Goal: Task Accomplishment & Management: Use online tool/utility

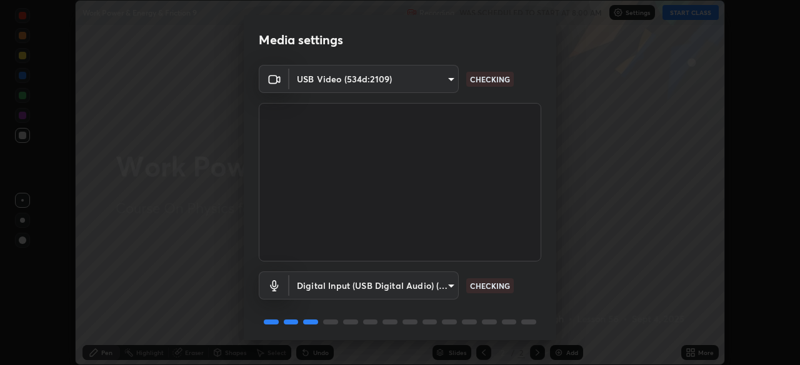
scroll to position [44, 0]
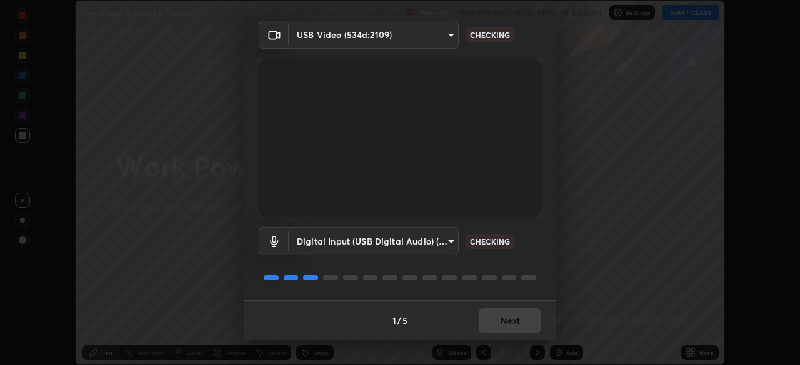
click at [507, 322] on div "1 / 5 Next" at bounding box center [400, 320] width 312 height 40
click at [503, 322] on div "1 / 5 Next" at bounding box center [400, 320] width 312 height 40
click at [503, 324] on div "1 / 5 Next" at bounding box center [400, 320] width 312 height 40
click at [501, 319] on div "1 / 5 Next" at bounding box center [400, 320] width 312 height 40
click at [505, 321] on div "1 / 5 Next" at bounding box center [400, 320] width 312 height 40
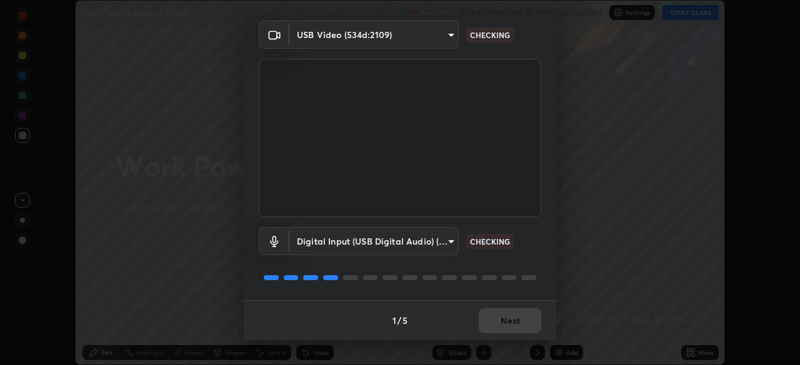
click at [502, 320] on div "1 / 5 Next" at bounding box center [400, 320] width 312 height 40
click at [505, 317] on div "1 / 5 Next" at bounding box center [400, 320] width 312 height 40
click at [495, 325] on div "1 / 5 Next" at bounding box center [400, 320] width 312 height 40
click at [492, 324] on div "1 / 5 Next" at bounding box center [400, 320] width 312 height 40
click at [495, 324] on div "1 / 5 Next" at bounding box center [400, 320] width 312 height 40
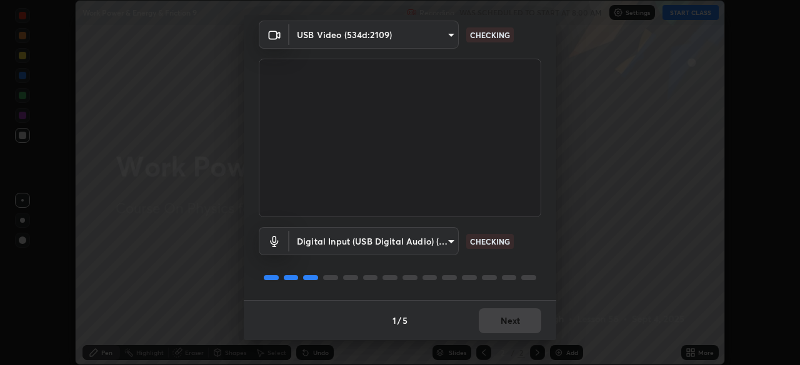
click at [496, 323] on button "Next" at bounding box center [510, 321] width 62 height 25
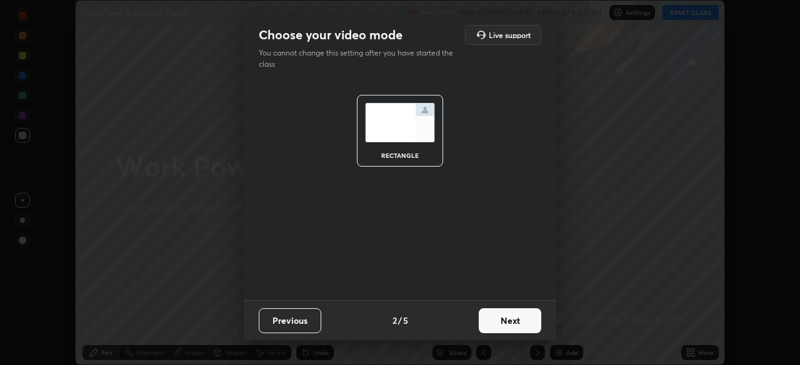
scroll to position [0, 0]
click at [495, 323] on button "Next" at bounding box center [510, 321] width 62 height 25
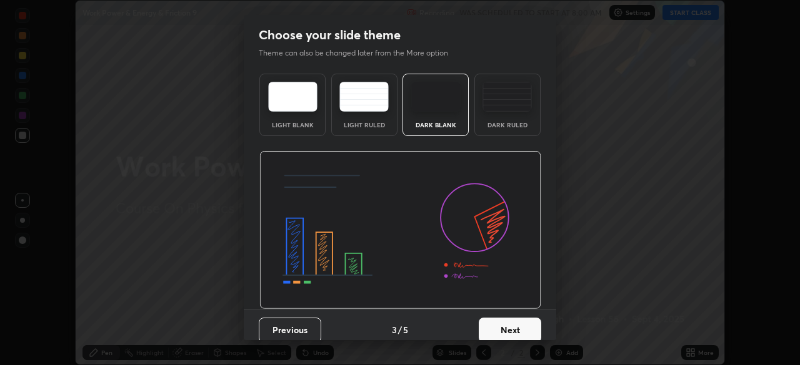
click at [495, 324] on button "Next" at bounding box center [510, 330] width 62 height 25
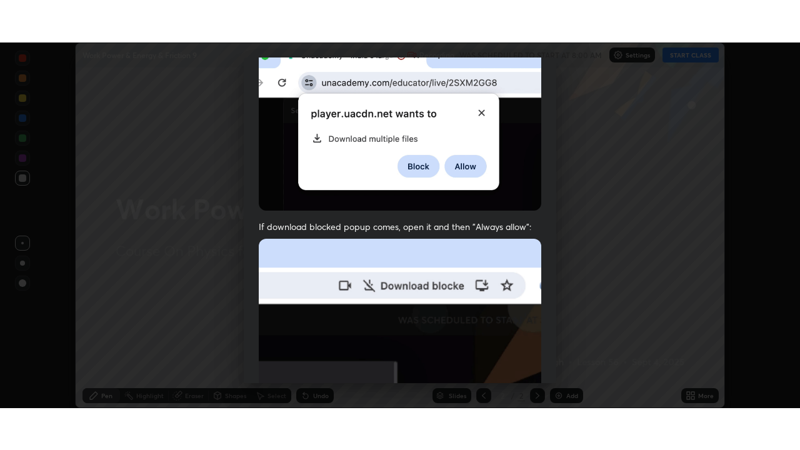
scroll to position [299, 0]
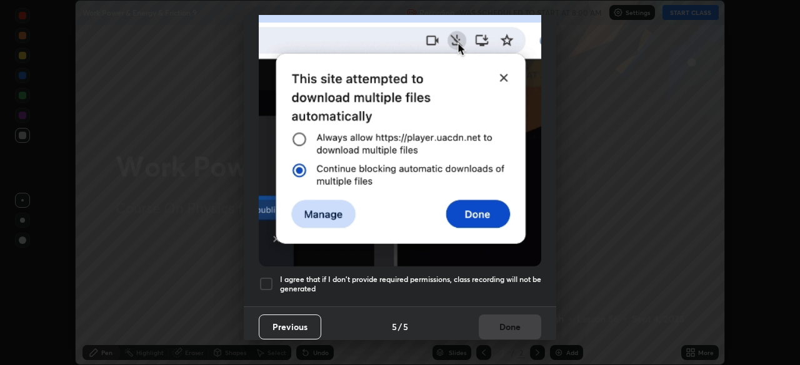
click at [332, 280] on h5 "I agree that if I don't provide required permissions, class recording will not …" at bounding box center [410, 284] width 261 height 19
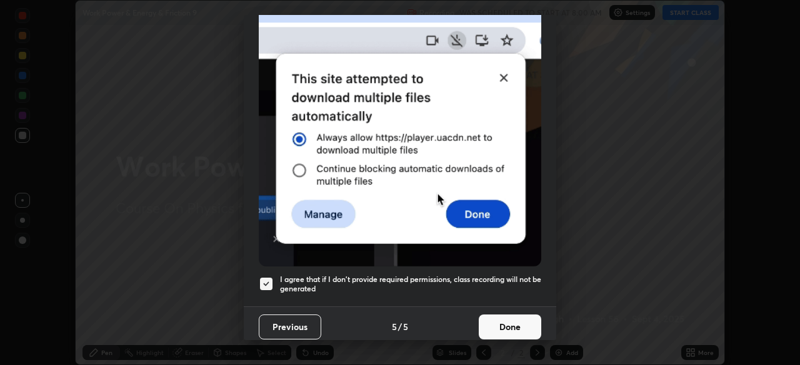
click at [512, 323] on button "Done" at bounding box center [510, 327] width 62 height 25
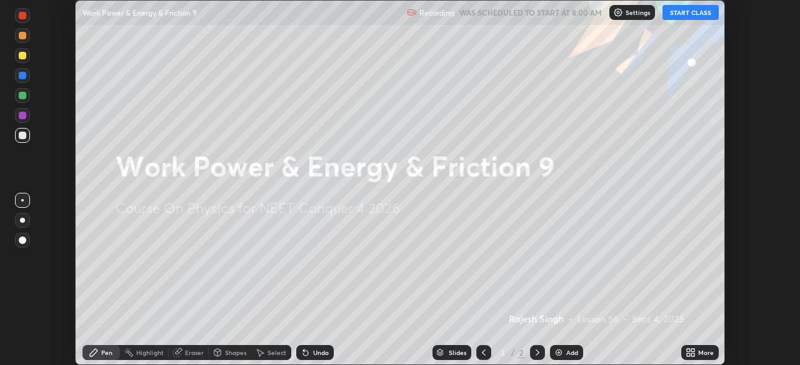
click at [698, 353] on div "More" at bounding box center [706, 353] width 16 height 6
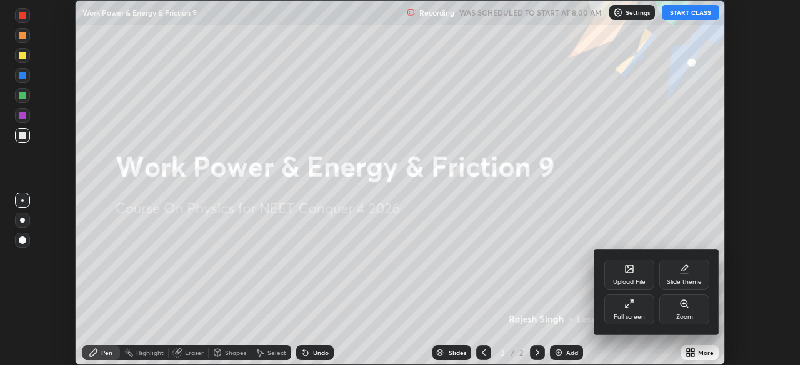
click at [627, 309] on div "Full screen" at bounding box center [629, 310] width 50 height 30
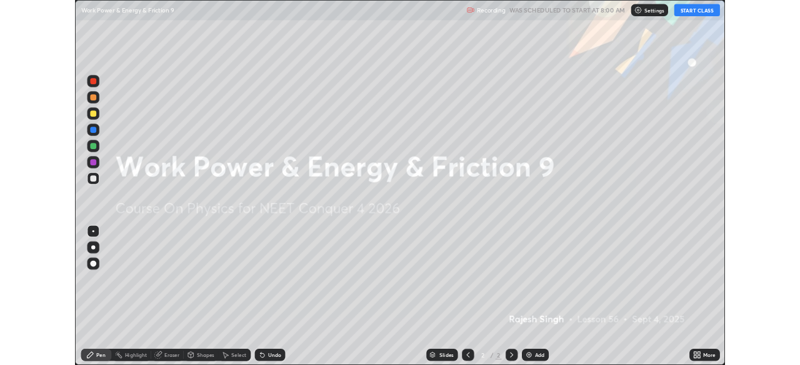
scroll to position [450, 800]
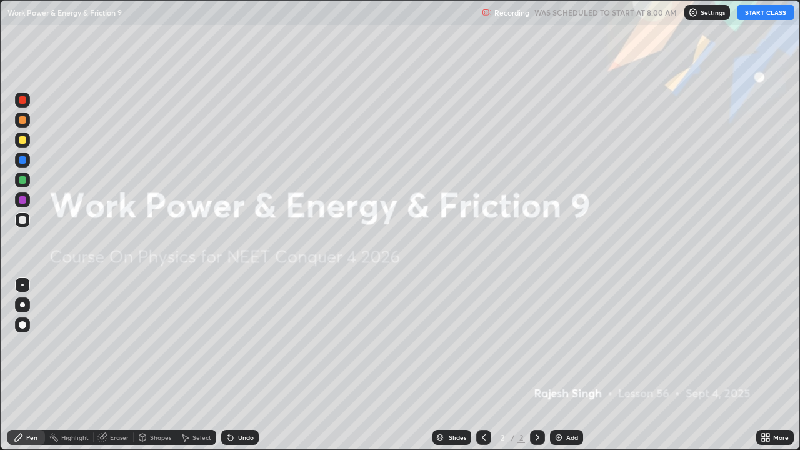
click at [766, 11] on button "START CLASS" at bounding box center [765, 12] width 56 height 15
click at [768, 365] on icon at bounding box center [767, 439] width 3 height 3
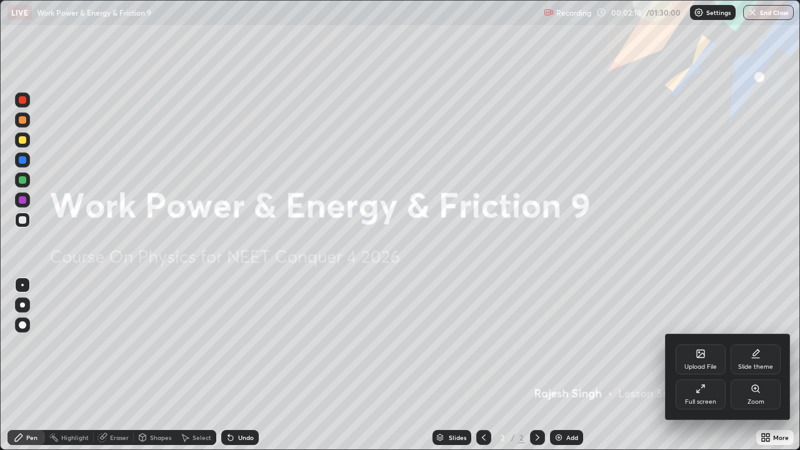
click at [700, 364] on div "Upload File" at bounding box center [700, 367] width 32 height 6
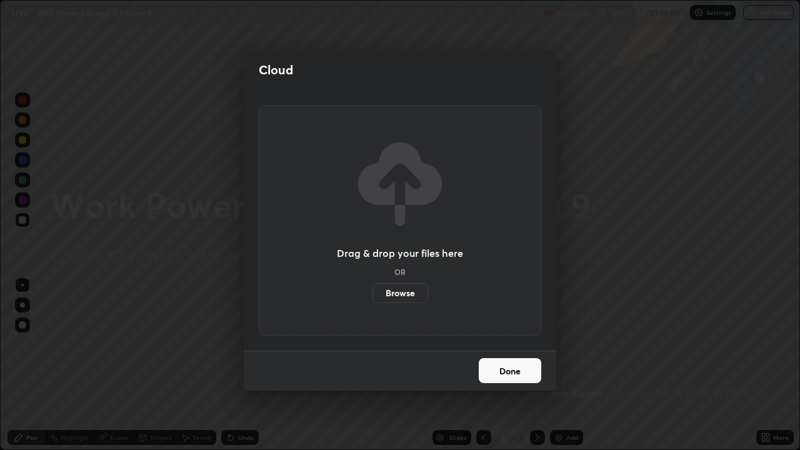
click at [392, 287] on label "Browse" at bounding box center [400, 293] width 56 height 20
click at [372, 287] on input "Browse" at bounding box center [372, 293] width 0 height 20
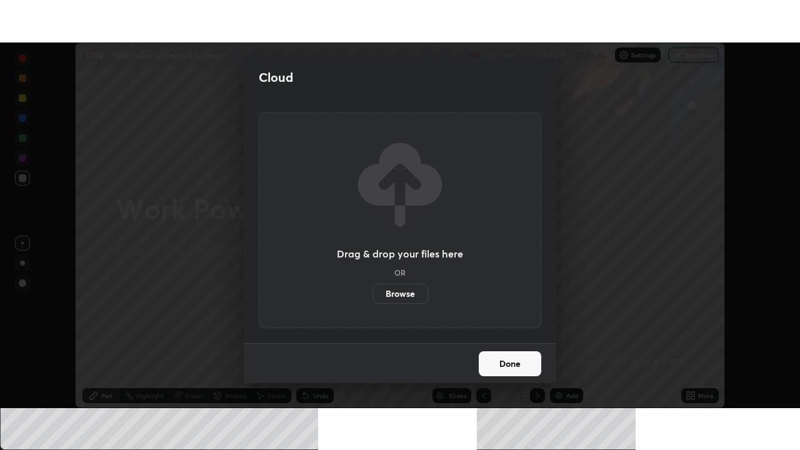
scroll to position [62106, 61671]
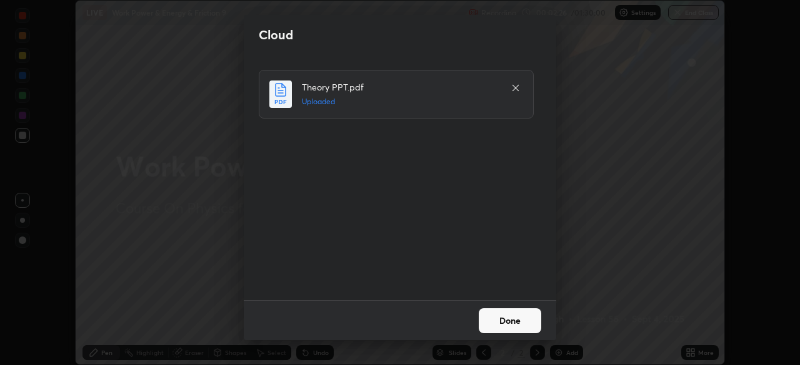
click at [520, 322] on button "Done" at bounding box center [510, 321] width 62 height 25
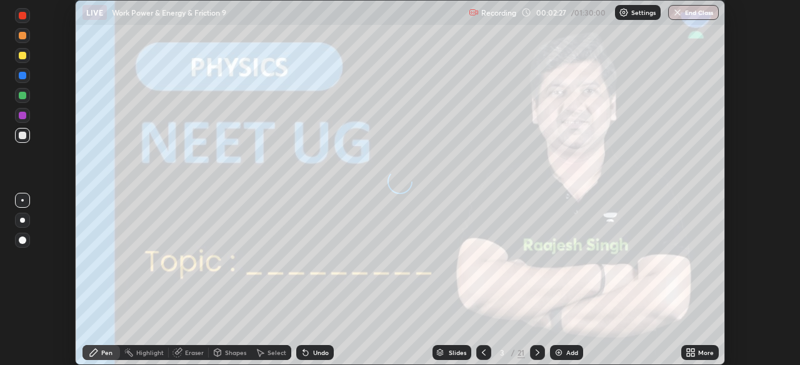
click at [693, 354] on icon at bounding box center [692, 355] width 3 height 3
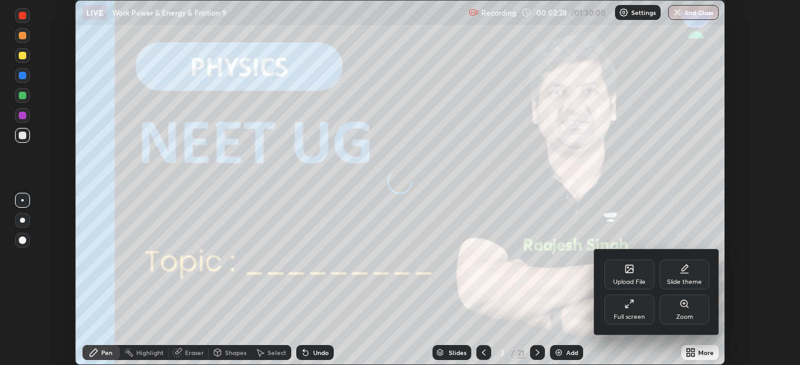
click at [629, 317] on div "Full screen" at bounding box center [628, 317] width 31 height 6
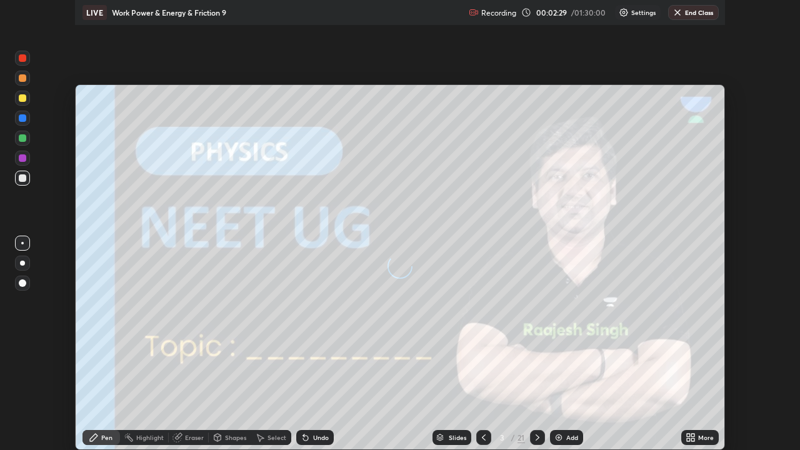
scroll to position [450, 800]
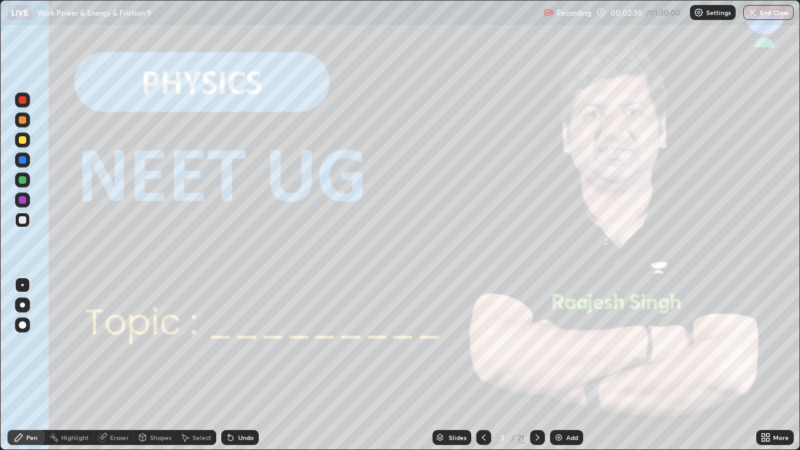
click at [538, 365] on icon at bounding box center [537, 437] width 10 height 10
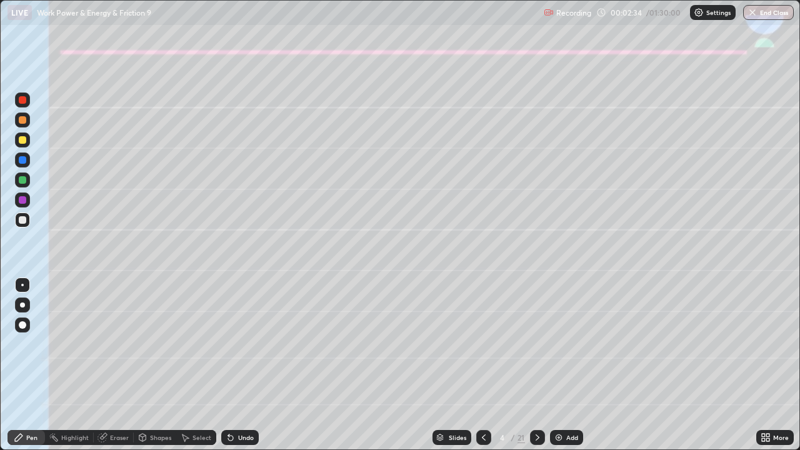
click at [22, 300] on div at bounding box center [22, 304] width 15 height 15
click at [24, 144] on div at bounding box center [22, 139] width 15 height 15
click at [157, 365] on div "Shapes" at bounding box center [155, 437] width 42 height 15
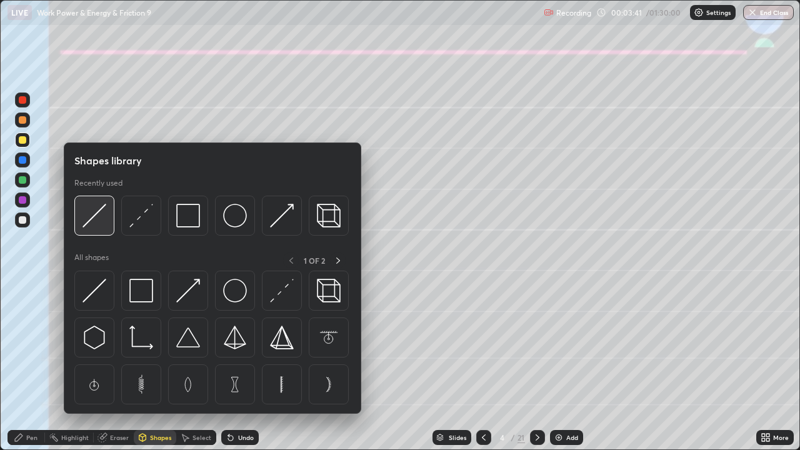
click at [96, 216] on img at bounding box center [94, 216] width 24 height 24
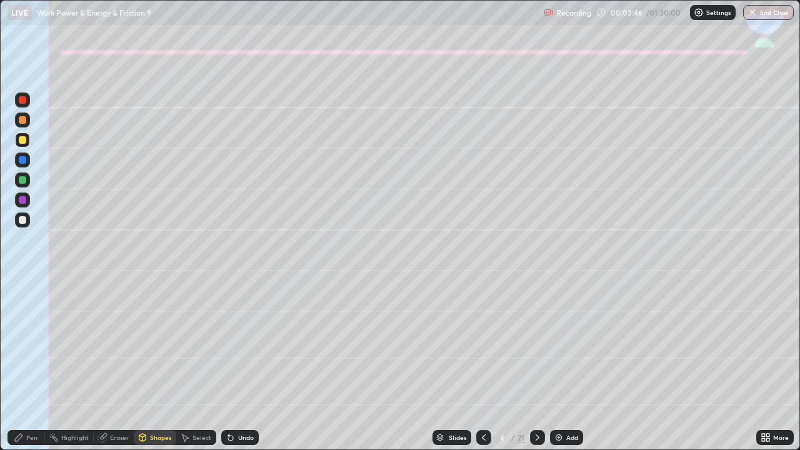
click at [24, 365] on icon at bounding box center [19, 437] width 10 height 10
click at [20, 222] on div at bounding box center [22, 219] width 7 height 7
click at [21, 220] on div at bounding box center [22, 219] width 7 height 7
click at [22, 221] on div at bounding box center [22, 219] width 7 height 7
click at [24, 223] on div at bounding box center [22, 219] width 7 height 7
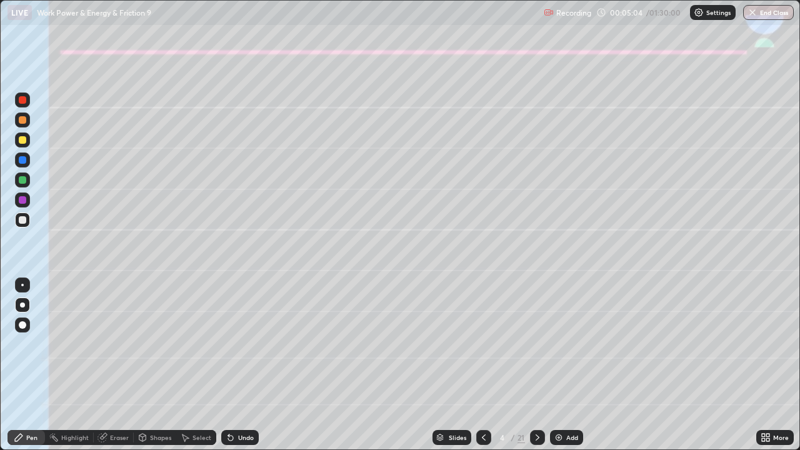
click at [27, 224] on div at bounding box center [22, 219] width 15 height 15
click at [229, 365] on div "Undo" at bounding box center [239, 437] width 37 height 15
click at [230, 365] on icon at bounding box center [231, 437] width 10 height 10
click at [236, 365] on div "Undo" at bounding box center [239, 437] width 37 height 15
click at [238, 365] on div "Undo" at bounding box center [246, 437] width 16 height 6
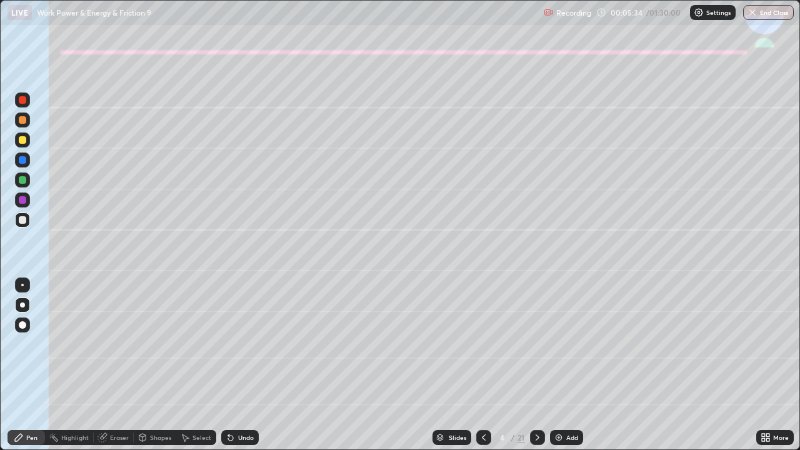
click at [235, 365] on div "Undo" at bounding box center [239, 437] width 37 height 15
click at [530, 365] on div at bounding box center [537, 437] width 15 height 15
click at [22, 142] on div at bounding box center [22, 139] width 7 height 7
click at [153, 365] on div "Shapes" at bounding box center [160, 437] width 21 height 6
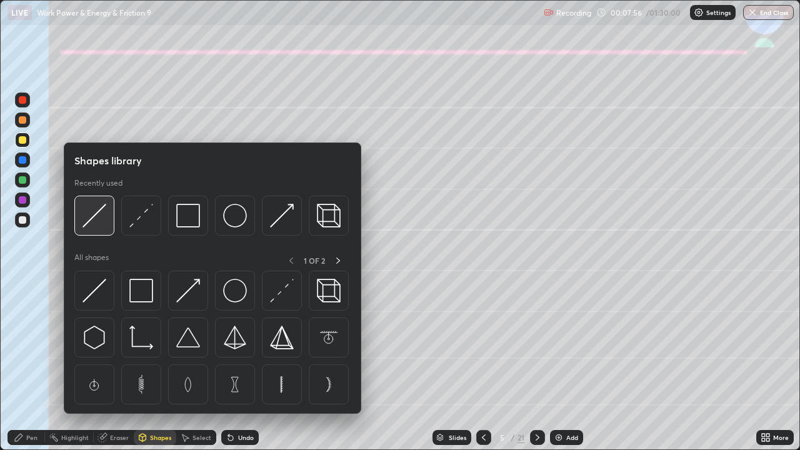
click at [95, 216] on img at bounding box center [94, 216] width 24 height 24
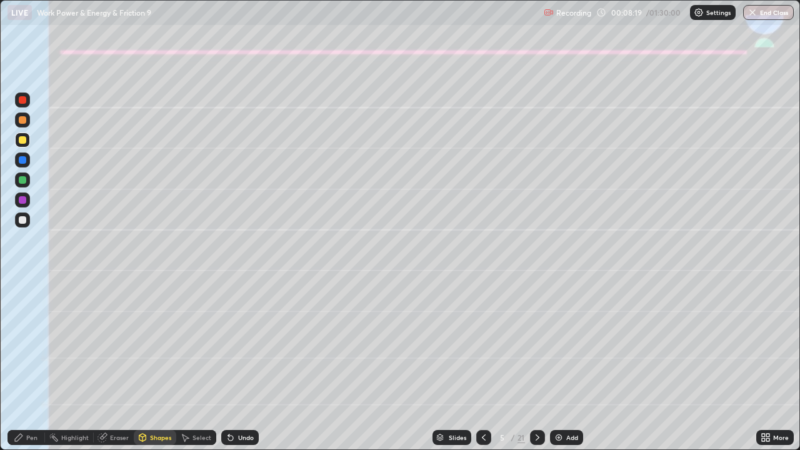
click at [27, 365] on div "Pen" at bounding box center [31, 437] width 11 height 6
click at [17, 219] on div at bounding box center [22, 219] width 15 height 15
click at [22, 140] on div at bounding box center [22, 139] width 7 height 7
click at [24, 220] on div at bounding box center [22, 219] width 7 height 7
click at [120, 365] on div "Eraser" at bounding box center [119, 437] width 19 height 6
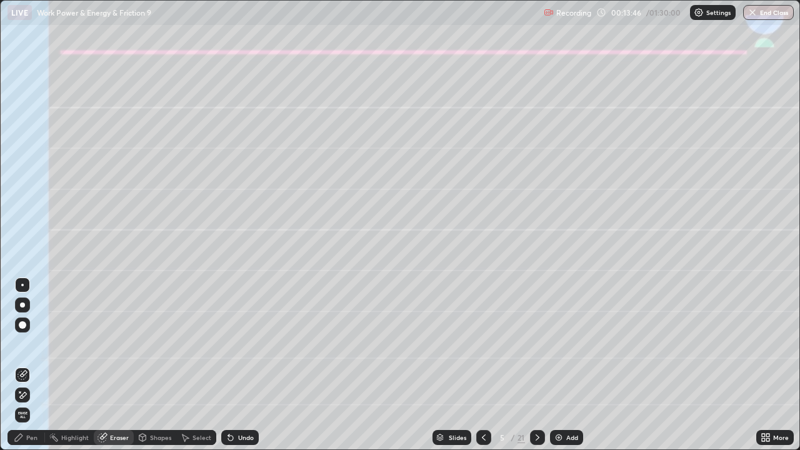
click at [35, 365] on div "Pen" at bounding box center [25, 437] width 37 height 15
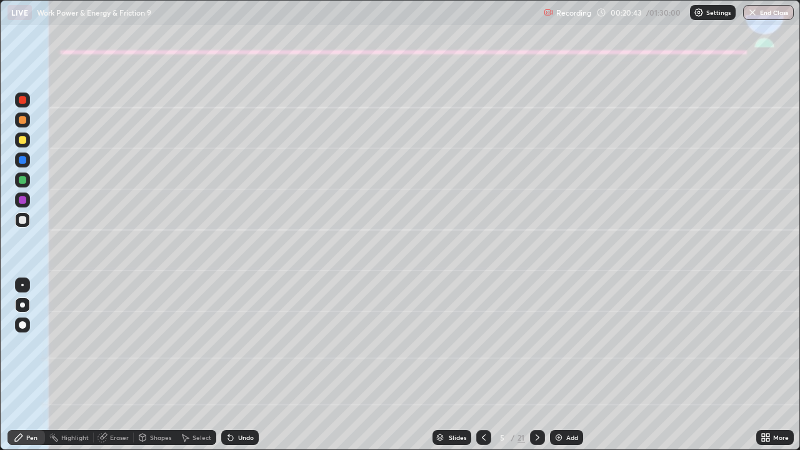
click at [536, 365] on icon at bounding box center [537, 437] width 10 height 10
click at [22, 305] on div at bounding box center [22, 304] width 5 height 5
click at [21, 140] on div at bounding box center [22, 139] width 7 height 7
click at [153, 365] on div "Shapes" at bounding box center [155, 437] width 42 height 25
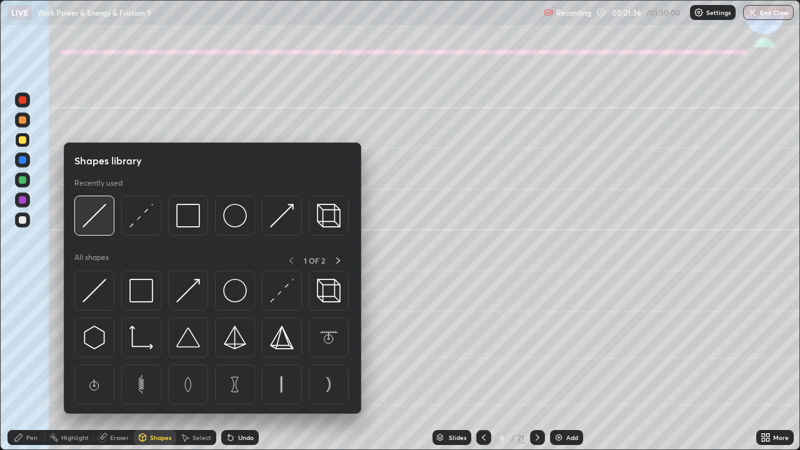
click at [96, 215] on img at bounding box center [94, 216] width 24 height 24
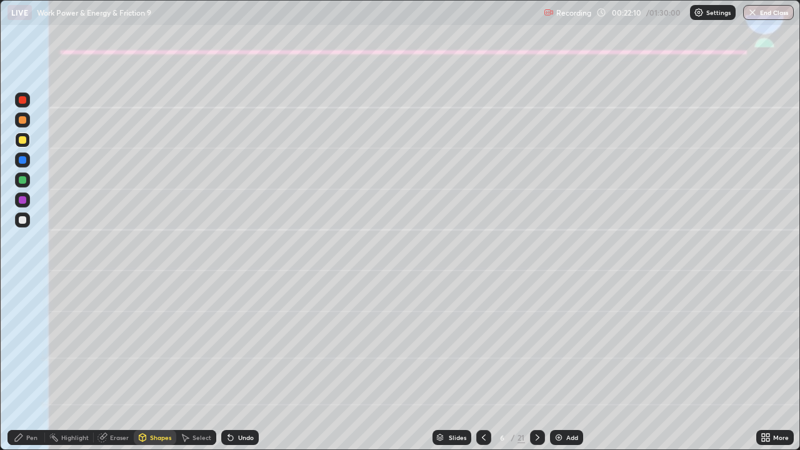
click at [243, 365] on div "Undo" at bounding box center [246, 437] width 16 height 6
click at [155, 365] on div "Shapes" at bounding box center [160, 437] width 21 height 6
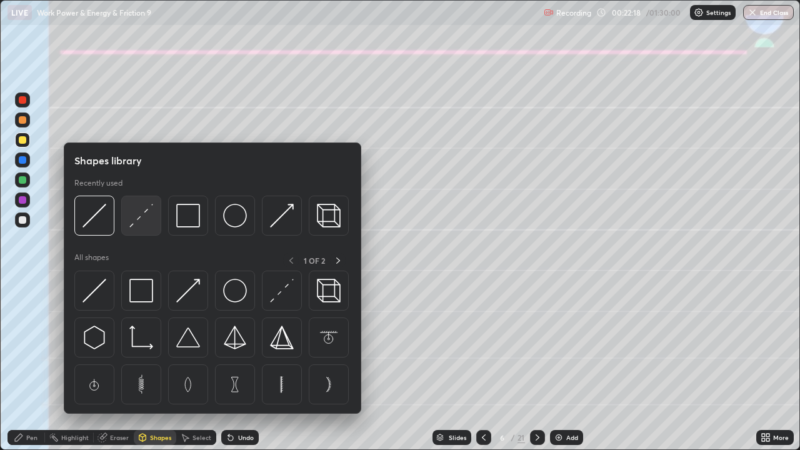
click at [133, 224] on img at bounding box center [141, 216] width 24 height 24
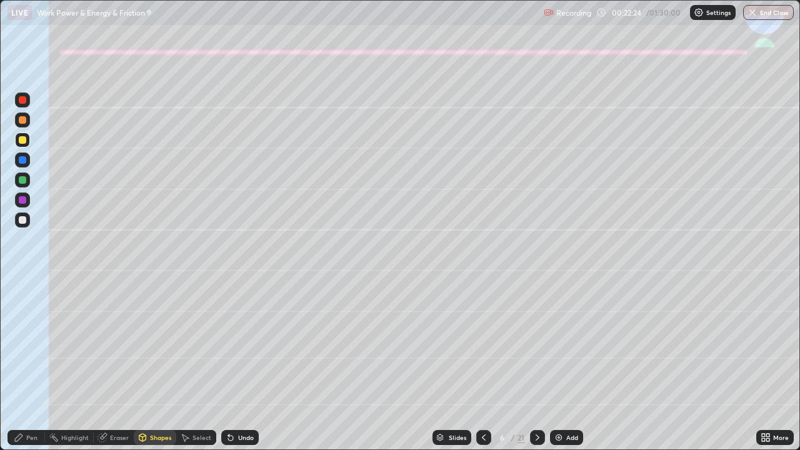
click at [26, 365] on div "Pen" at bounding box center [25, 437] width 37 height 15
click at [20, 202] on div at bounding box center [22, 199] width 7 height 7
click at [229, 365] on icon at bounding box center [230, 437] width 5 height 5
click at [16, 219] on div at bounding box center [22, 219] width 15 height 15
click at [112, 365] on div "Eraser" at bounding box center [119, 437] width 19 height 6
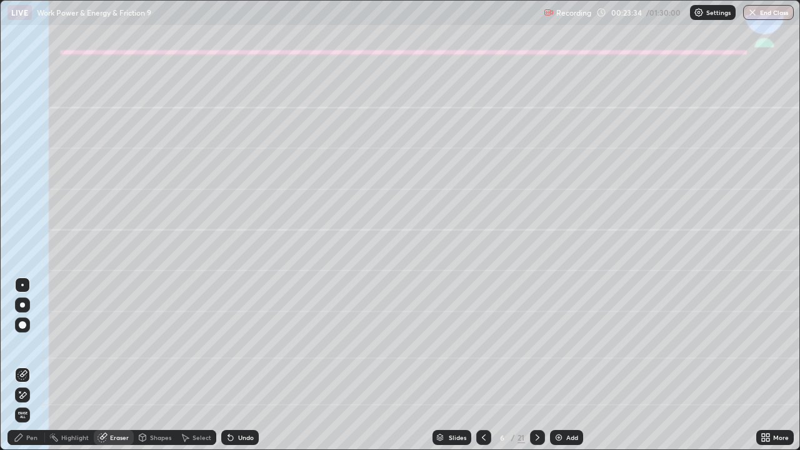
click at [27, 365] on div "Pen" at bounding box center [31, 437] width 11 height 6
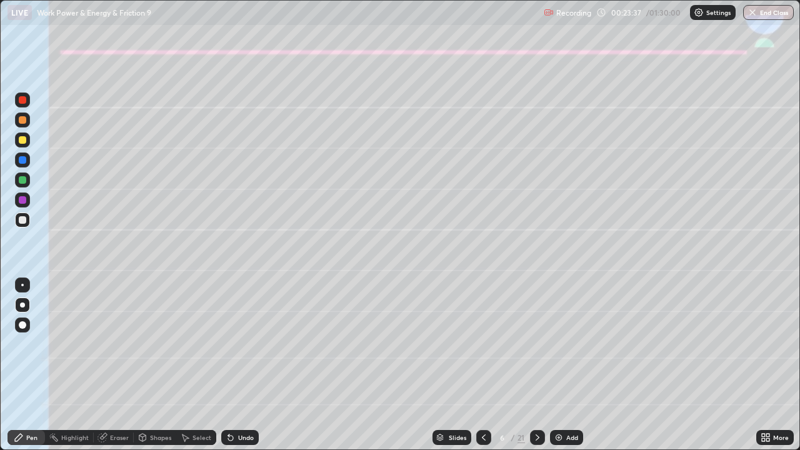
click at [27, 365] on div "Pen" at bounding box center [25, 437] width 37 height 15
click at [16, 184] on div at bounding box center [22, 179] width 15 height 15
click at [114, 365] on div "Eraser" at bounding box center [119, 437] width 19 height 6
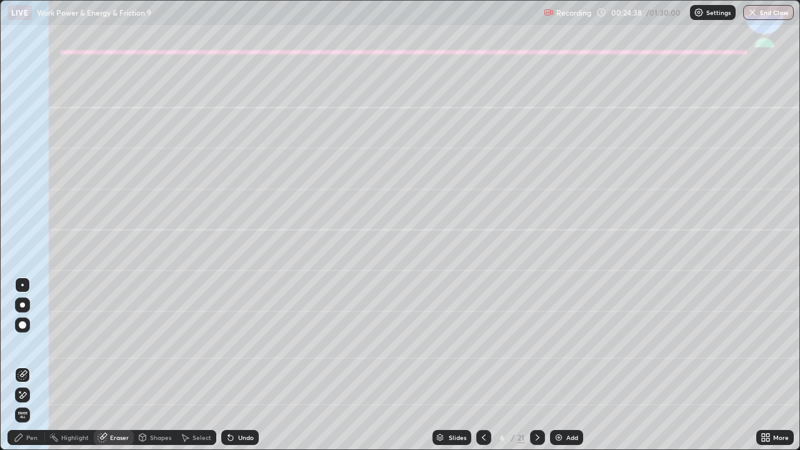
click at [29, 365] on div "Pen" at bounding box center [25, 437] width 37 height 15
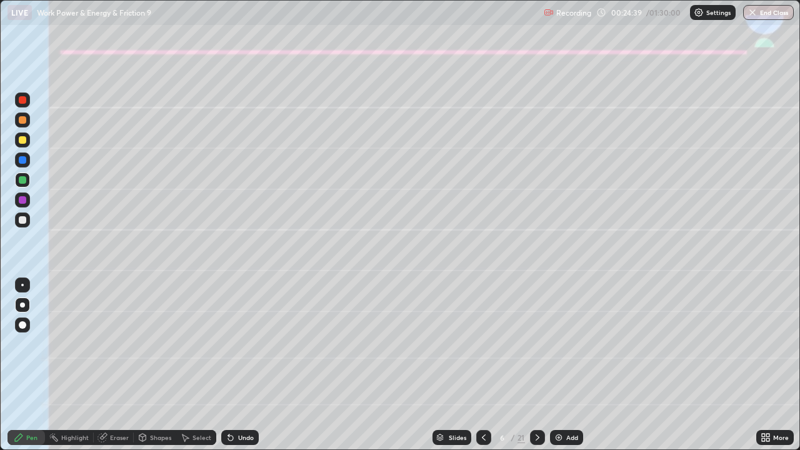
click at [22, 139] on div at bounding box center [22, 139] width 7 height 7
click at [25, 220] on div at bounding box center [22, 219] width 7 height 7
click at [24, 182] on div at bounding box center [22, 179] width 7 height 7
click at [112, 365] on div "Eraser" at bounding box center [119, 437] width 19 height 6
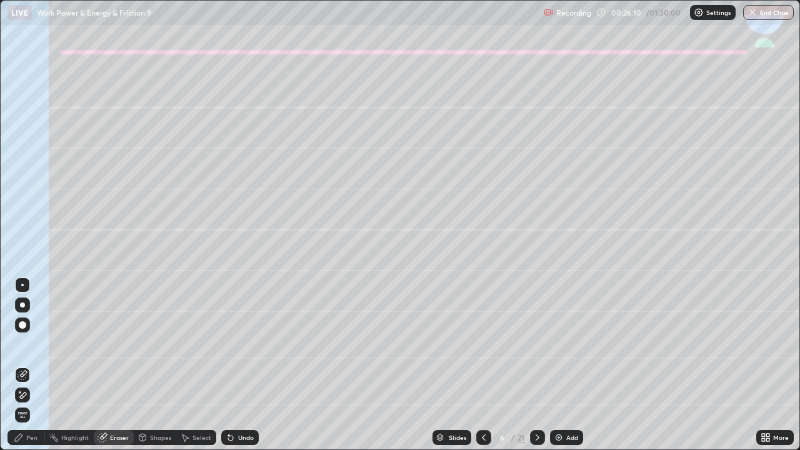
click at [24, 365] on div "Pen" at bounding box center [25, 437] width 37 height 15
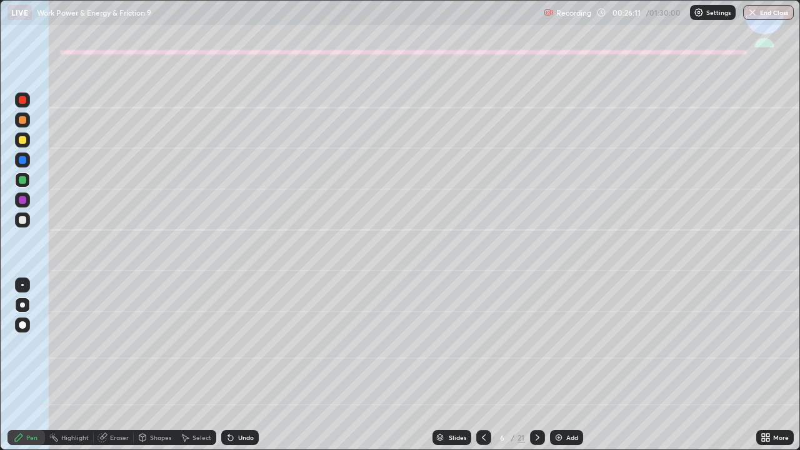
click at [21, 124] on div at bounding box center [22, 119] width 15 height 15
click at [23, 217] on div at bounding box center [22, 219] width 7 height 7
click at [118, 365] on div "Eraser" at bounding box center [119, 437] width 19 height 6
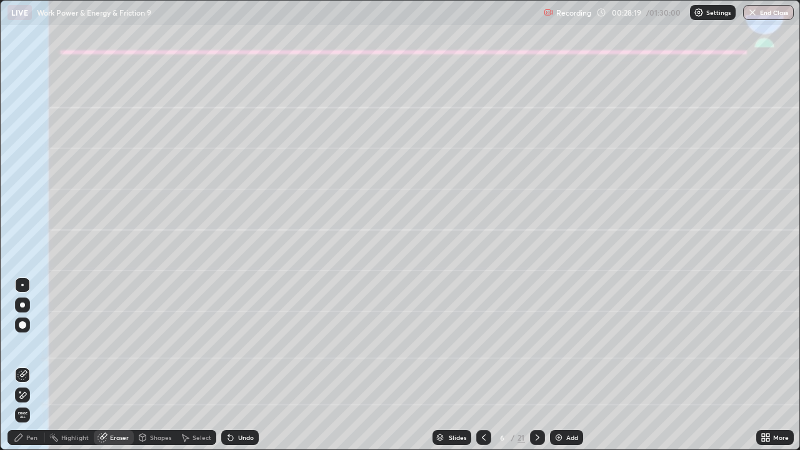
click at [32, 365] on div "Pen" at bounding box center [31, 437] width 11 height 6
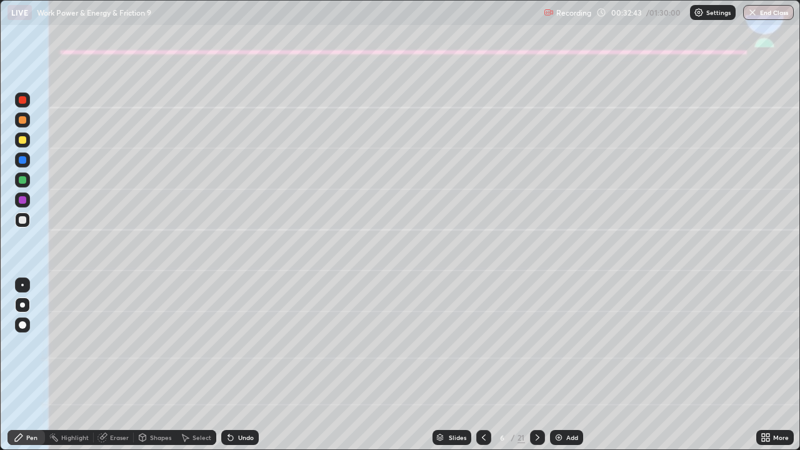
click at [537, 365] on icon at bounding box center [537, 437] width 10 height 10
click at [23, 121] on div at bounding box center [22, 119] width 7 height 7
click at [22, 305] on div at bounding box center [22, 304] width 5 height 5
click at [151, 365] on div "Shapes" at bounding box center [160, 437] width 21 height 6
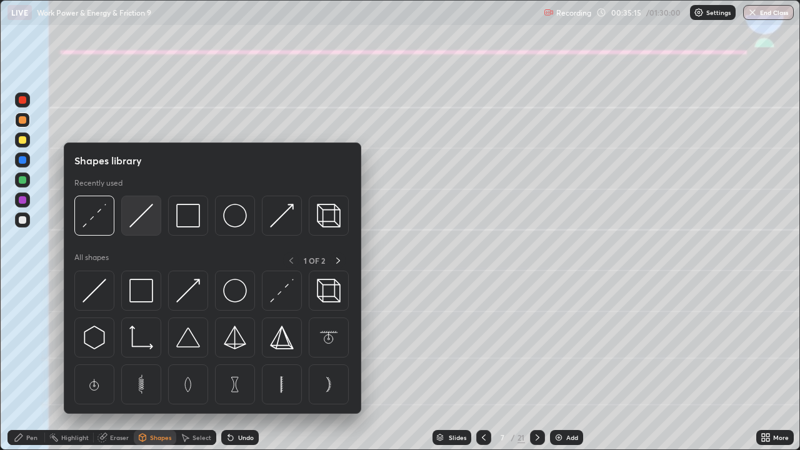
click at [132, 227] on img at bounding box center [141, 216] width 24 height 24
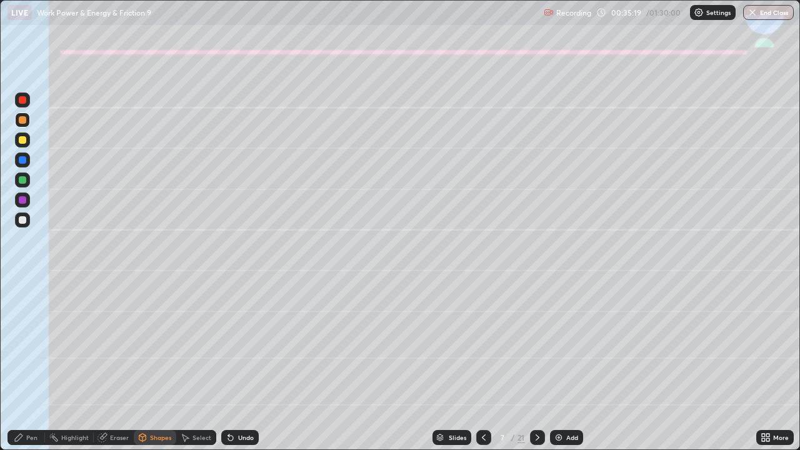
click at [477, 365] on div at bounding box center [483, 437] width 15 height 15
click at [480, 365] on icon at bounding box center [484, 437] width 10 height 10
click at [532, 365] on icon at bounding box center [537, 437] width 10 height 10
click at [155, 365] on div "Shapes" at bounding box center [160, 437] width 21 height 6
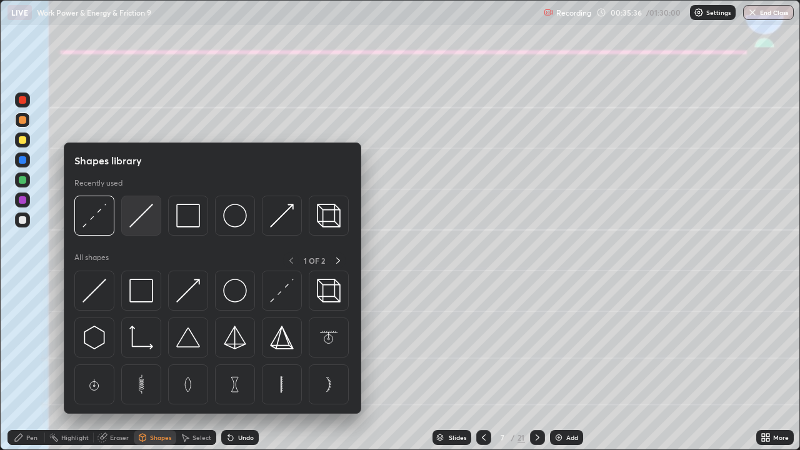
click at [137, 220] on img at bounding box center [141, 216] width 24 height 24
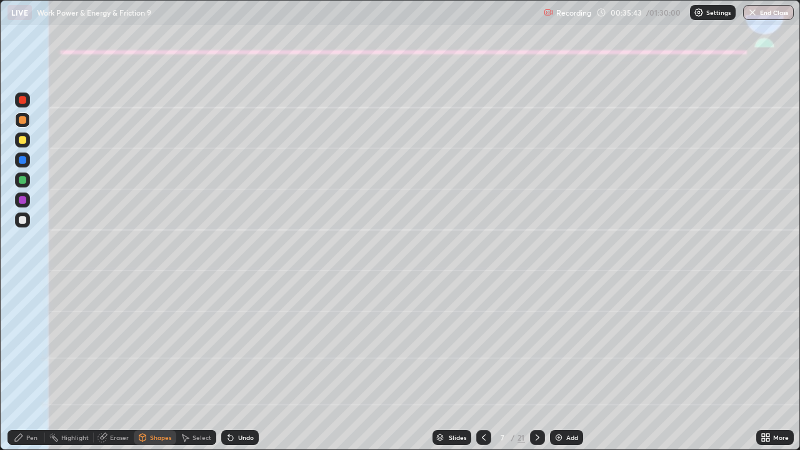
click at [26, 365] on div "Pen" at bounding box center [25, 437] width 37 height 15
click at [19, 225] on div at bounding box center [22, 219] width 15 height 15
click at [243, 365] on div "Undo" at bounding box center [246, 437] width 16 height 6
click at [242, 365] on div "Undo" at bounding box center [246, 437] width 16 height 6
click at [246, 365] on div "Undo" at bounding box center [246, 437] width 16 height 6
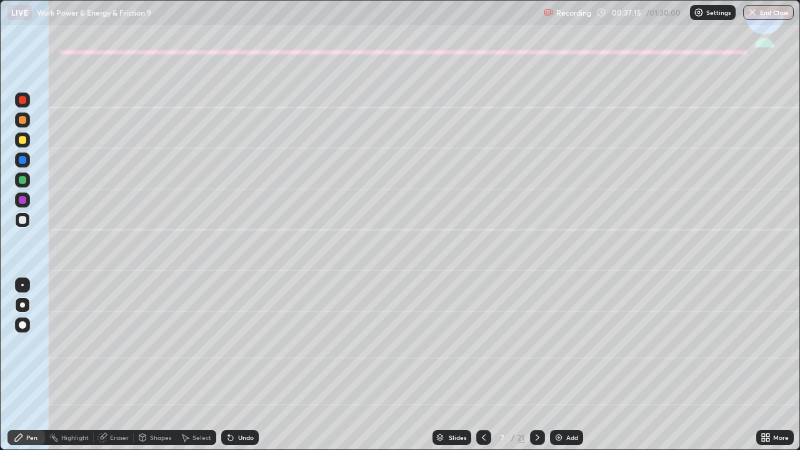
click at [244, 365] on div "Undo" at bounding box center [246, 437] width 16 height 6
click at [22, 120] on div at bounding box center [22, 119] width 7 height 7
click at [17, 217] on div at bounding box center [22, 219] width 15 height 15
click at [482, 365] on icon at bounding box center [484, 437] width 10 height 10
click at [537, 365] on icon at bounding box center [537, 437] width 10 height 10
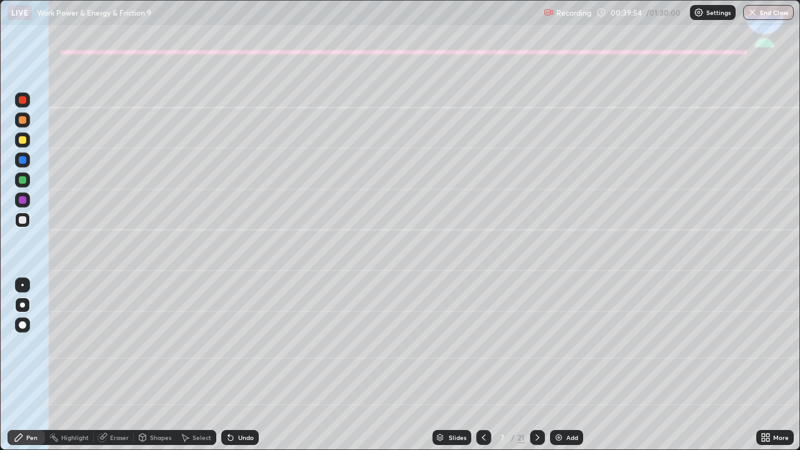
click at [536, 365] on icon at bounding box center [537, 437] width 10 height 10
click at [482, 365] on icon at bounding box center [484, 437] width 10 height 10
click at [534, 365] on icon at bounding box center [537, 437] width 10 height 10
click at [20, 139] on div at bounding box center [22, 139] width 7 height 7
click at [252, 365] on div "Undo" at bounding box center [239, 437] width 37 height 15
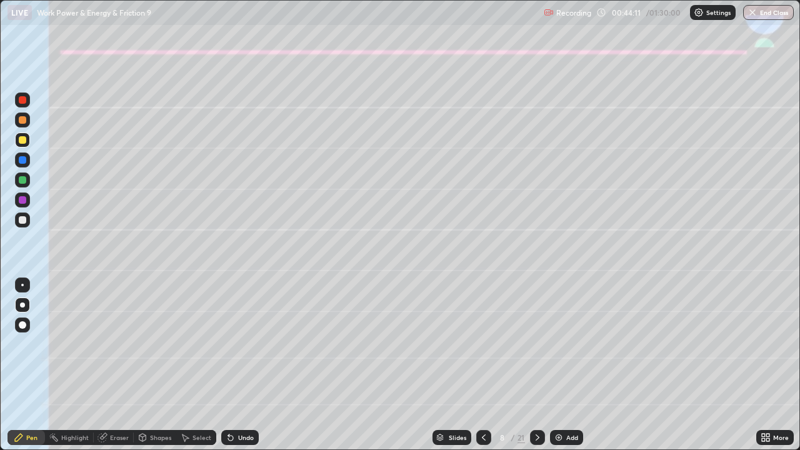
click at [239, 365] on div "Undo" at bounding box center [246, 437] width 16 height 6
click at [19, 177] on div at bounding box center [22, 179] width 7 height 7
click at [234, 365] on div "Undo" at bounding box center [239, 437] width 37 height 15
click at [22, 221] on div at bounding box center [22, 219] width 7 height 7
click at [22, 180] on div at bounding box center [22, 179] width 7 height 7
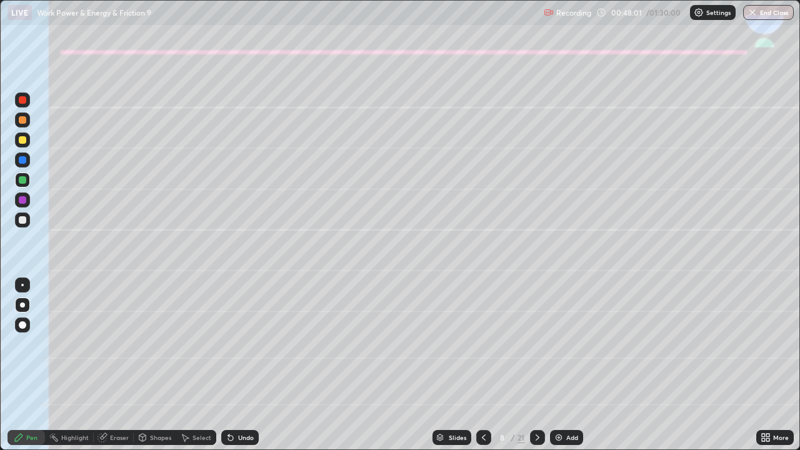
click at [21, 216] on div at bounding box center [22, 219] width 7 height 7
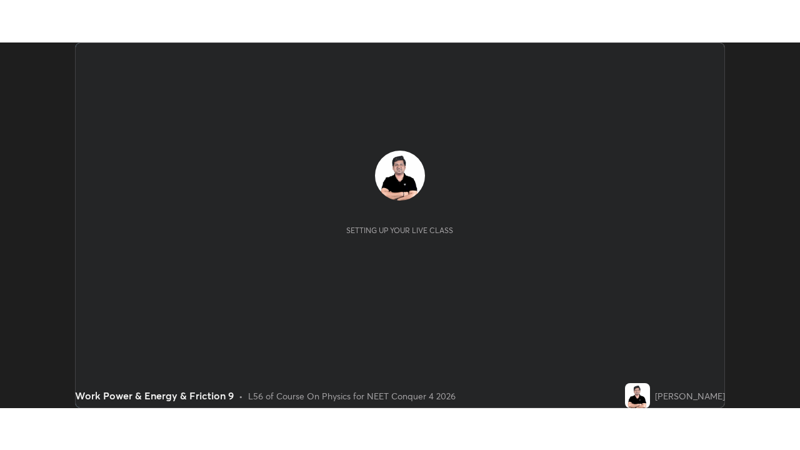
scroll to position [365, 800]
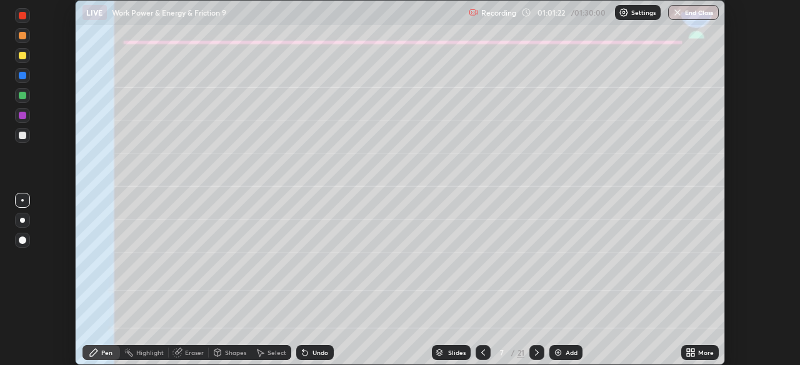
click at [688, 355] on icon at bounding box center [688, 355] width 3 height 3
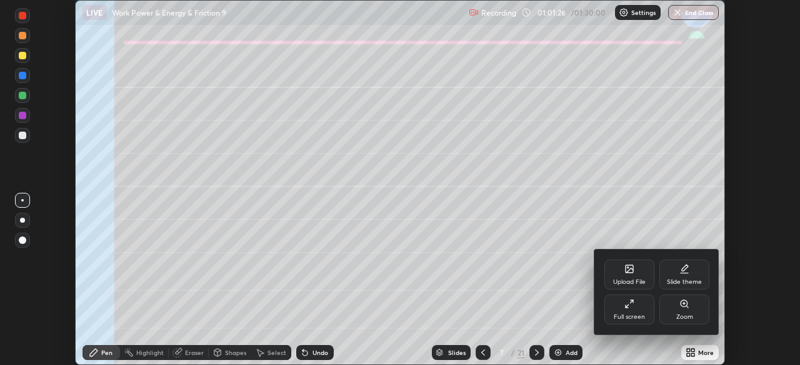
click at [693, 354] on div at bounding box center [400, 182] width 800 height 365
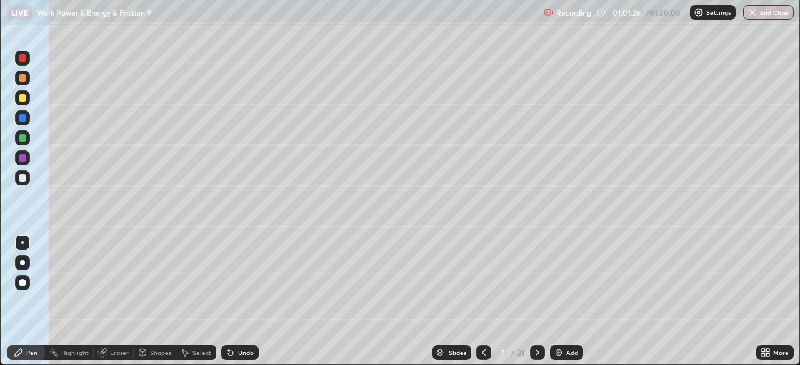
scroll to position [450, 800]
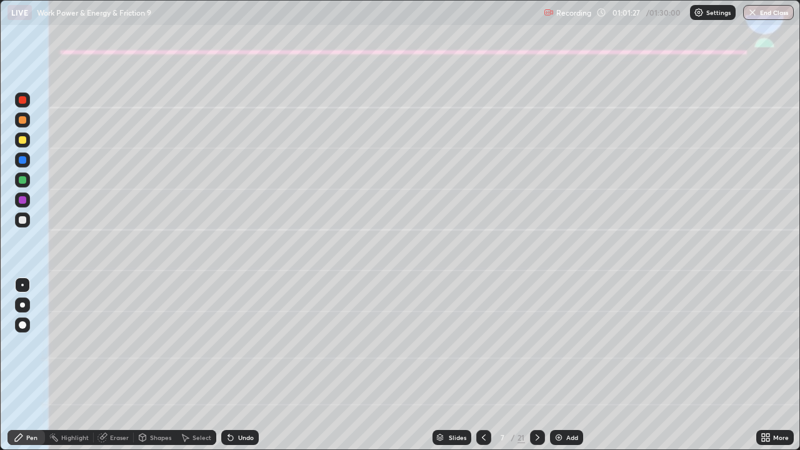
click at [763, 365] on icon at bounding box center [763, 435] width 3 height 3
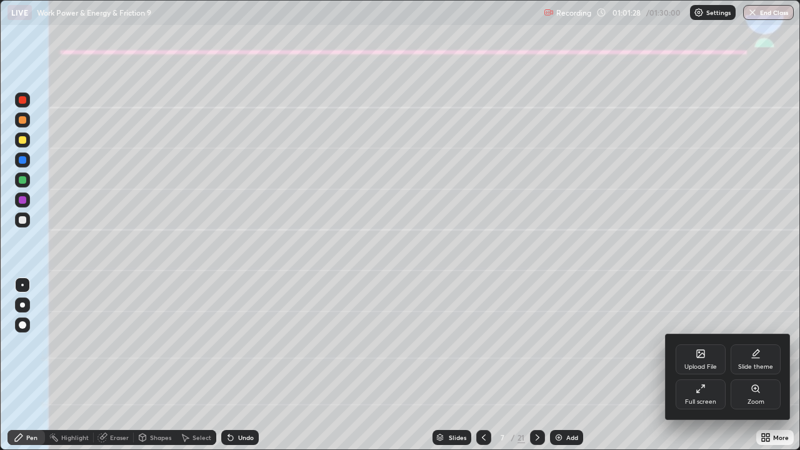
click at [698, 365] on div "Full screen" at bounding box center [700, 394] width 50 height 30
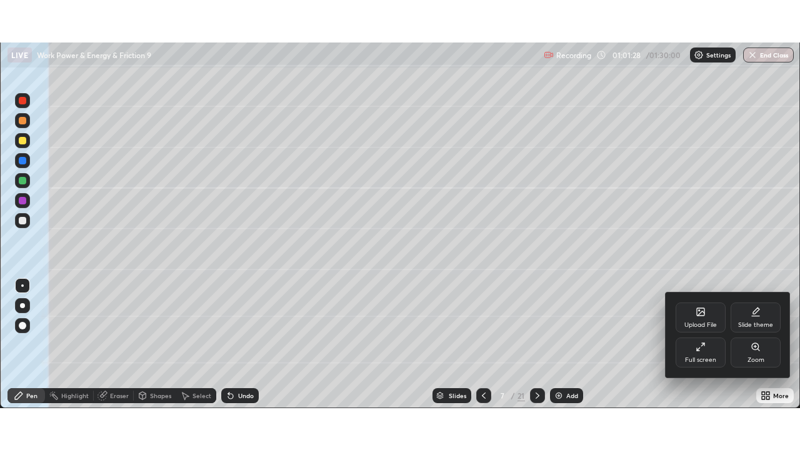
scroll to position [62105, 61671]
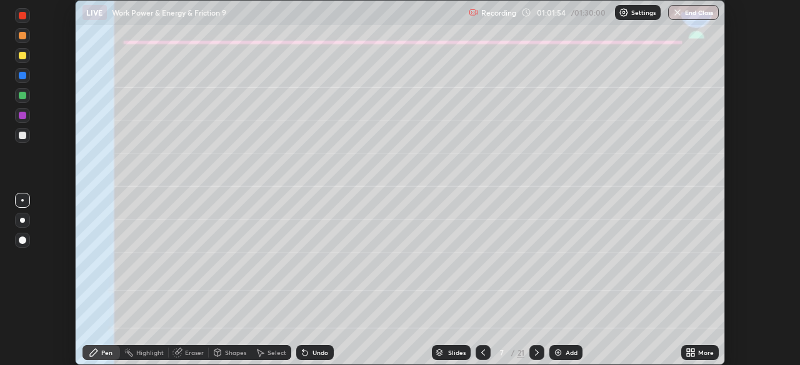
click at [692, 350] on icon at bounding box center [692, 350] width 3 height 3
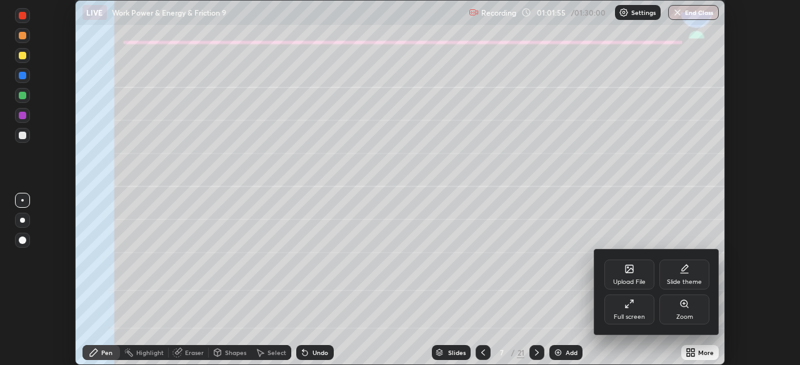
click at [625, 315] on div "Full screen" at bounding box center [628, 317] width 31 height 6
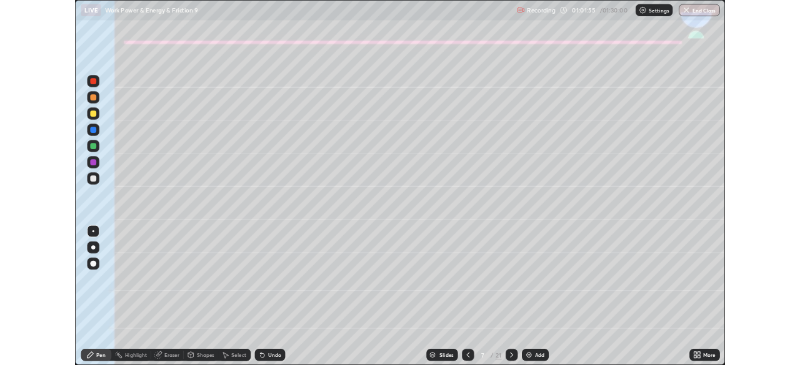
scroll to position [450, 800]
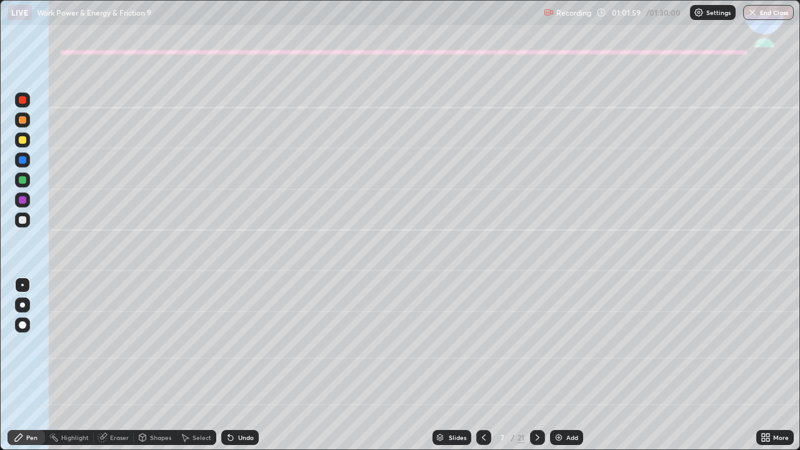
click at [484, 365] on icon at bounding box center [484, 437] width 10 height 10
click at [534, 365] on icon at bounding box center [537, 437] width 10 height 10
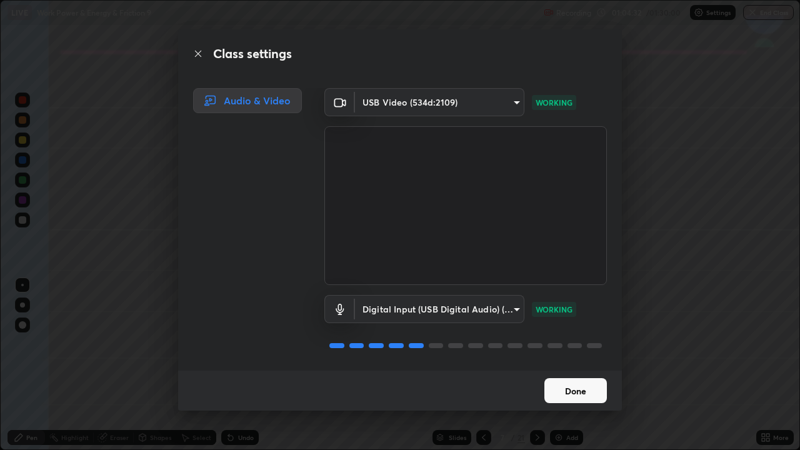
click at [557, 365] on button "Done" at bounding box center [575, 390] width 62 height 25
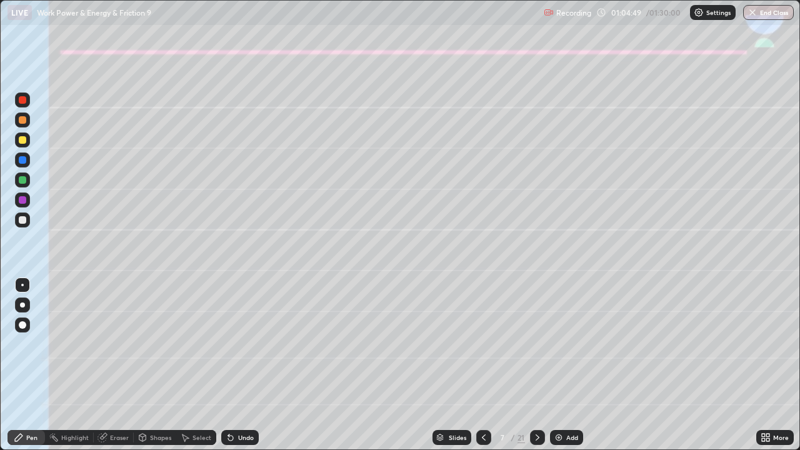
click at [22, 143] on div at bounding box center [22, 139] width 7 height 7
click at [21, 306] on div at bounding box center [22, 304] width 5 height 5
click at [20, 221] on div at bounding box center [22, 219] width 7 height 7
click at [19, 142] on div at bounding box center [22, 139] width 7 height 7
click at [19, 222] on div at bounding box center [22, 219] width 7 height 7
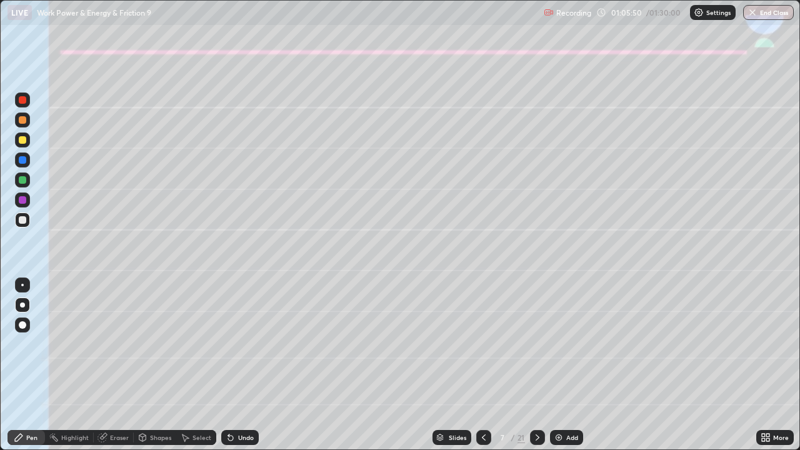
click at [230, 365] on icon at bounding box center [231, 437] width 10 height 10
click at [158, 365] on div "Shapes" at bounding box center [155, 437] width 42 height 15
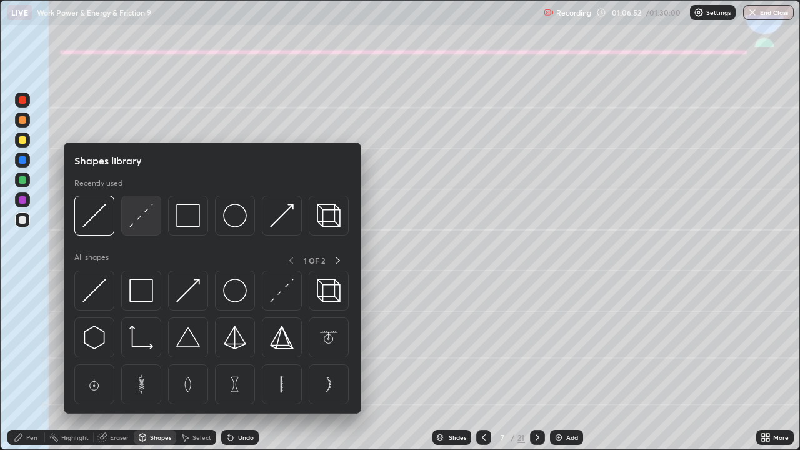
click at [138, 222] on img at bounding box center [141, 216] width 24 height 24
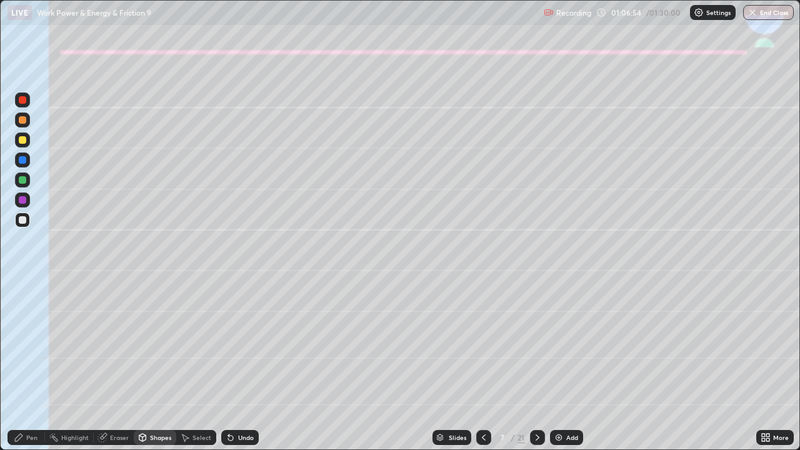
click at [31, 365] on div "Pen" at bounding box center [31, 437] width 11 height 6
click at [21, 145] on div at bounding box center [22, 139] width 15 height 15
click at [154, 365] on div "Shapes" at bounding box center [160, 437] width 21 height 6
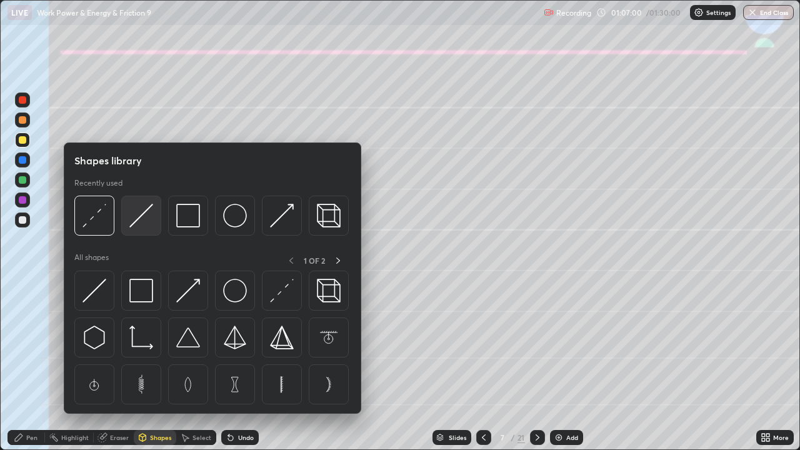
click at [142, 217] on img at bounding box center [141, 216] width 24 height 24
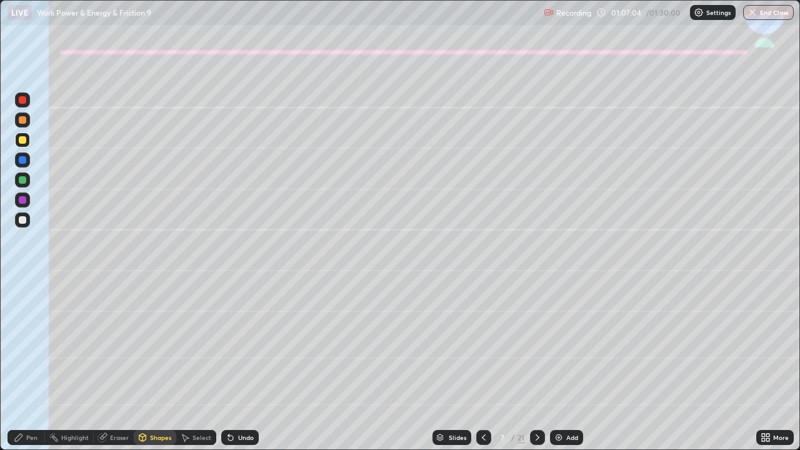
click at [39, 365] on div "Pen" at bounding box center [25, 437] width 37 height 15
click at [23, 225] on div at bounding box center [22, 219] width 15 height 15
click at [249, 365] on div "Undo" at bounding box center [246, 437] width 16 height 6
click at [533, 365] on div at bounding box center [537, 437] width 15 height 15
click at [24, 121] on div at bounding box center [22, 119] width 7 height 7
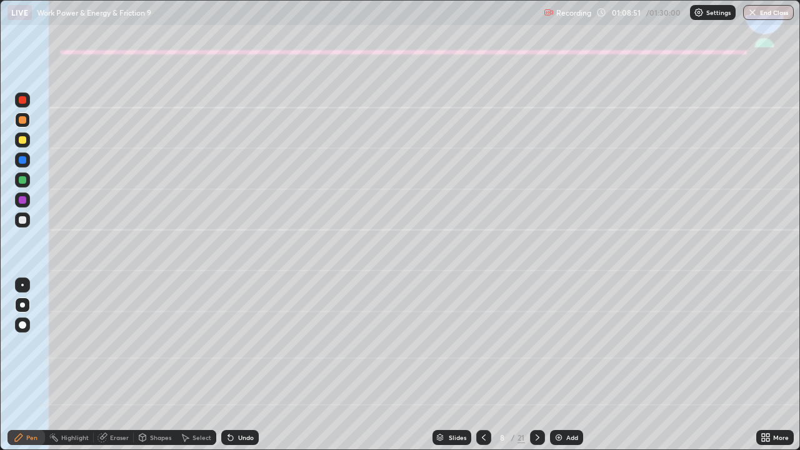
click at [20, 140] on div at bounding box center [22, 139] width 7 height 7
click at [153, 365] on div "Shapes" at bounding box center [155, 437] width 42 height 15
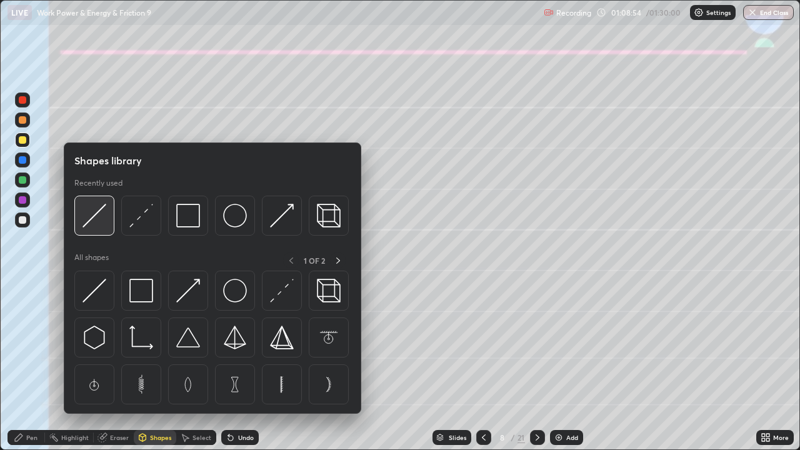
click at [91, 216] on img at bounding box center [94, 216] width 24 height 24
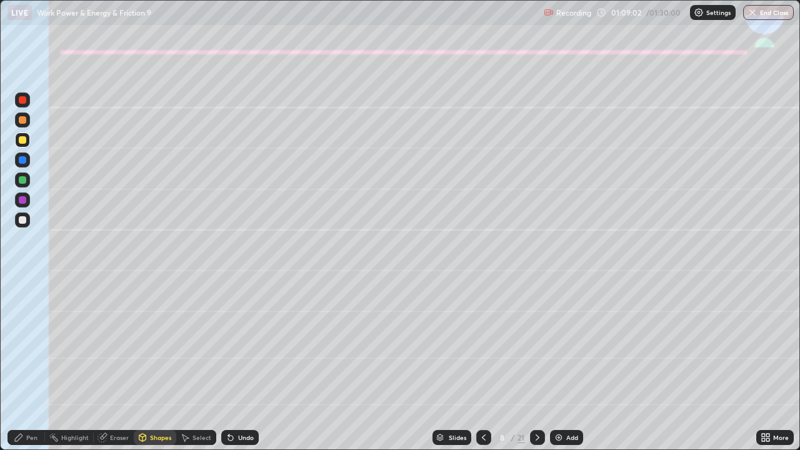
click at [24, 365] on icon at bounding box center [19, 437] width 10 height 10
click at [24, 222] on div at bounding box center [22, 219] width 7 height 7
click at [19, 186] on div at bounding box center [22, 179] width 15 height 15
click at [538, 365] on icon at bounding box center [537, 437] width 10 height 10
click at [24, 139] on div at bounding box center [22, 139] width 7 height 7
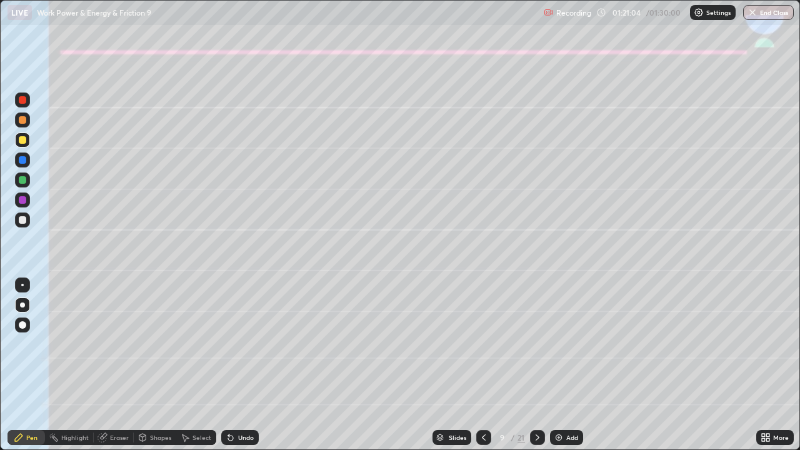
click at [236, 365] on div "Undo" at bounding box center [239, 437] width 37 height 15
click at [22, 219] on div at bounding box center [22, 219] width 7 height 7
click at [236, 365] on div "Undo" at bounding box center [239, 437] width 37 height 15
click at [238, 365] on div "Undo" at bounding box center [246, 437] width 16 height 6
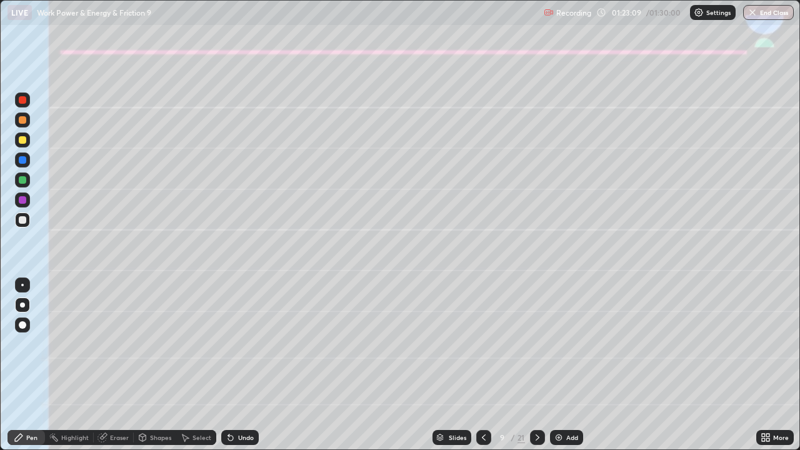
click at [228, 365] on icon at bounding box center [230, 437] width 5 height 5
click at [231, 365] on icon at bounding box center [231, 437] width 10 height 10
click at [231, 365] on icon at bounding box center [230, 437] width 5 height 5
click at [230, 365] on icon at bounding box center [230, 437] width 5 height 5
click at [238, 365] on div "Undo" at bounding box center [246, 437] width 16 height 6
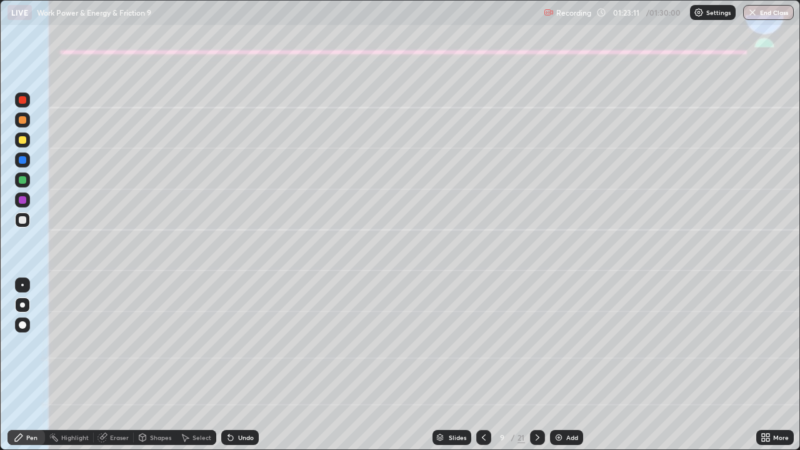
click at [235, 365] on div "Undo" at bounding box center [239, 437] width 37 height 15
click at [238, 365] on div "Undo" at bounding box center [246, 437] width 16 height 6
click at [236, 365] on div "Undo" at bounding box center [239, 437] width 37 height 15
click at [235, 365] on div "Undo" at bounding box center [239, 437] width 37 height 15
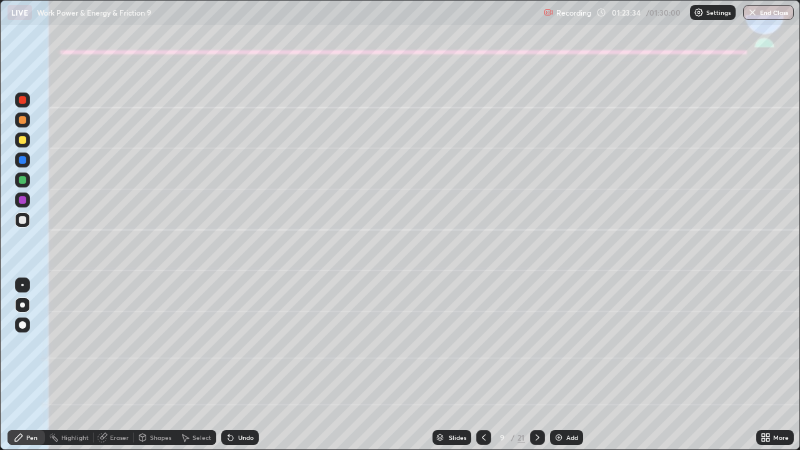
click at [235, 365] on div "Undo" at bounding box center [239, 437] width 37 height 15
click at [236, 365] on div "Undo" at bounding box center [239, 437] width 37 height 15
click at [235, 365] on div "Undo" at bounding box center [239, 437] width 37 height 15
click at [125, 365] on div "Eraser" at bounding box center [119, 437] width 19 height 6
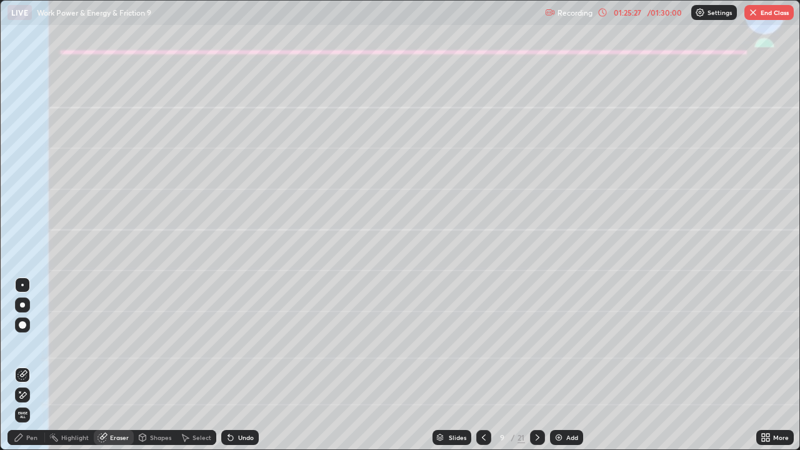
click at [40, 365] on div "Pen" at bounding box center [25, 437] width 37 height 15
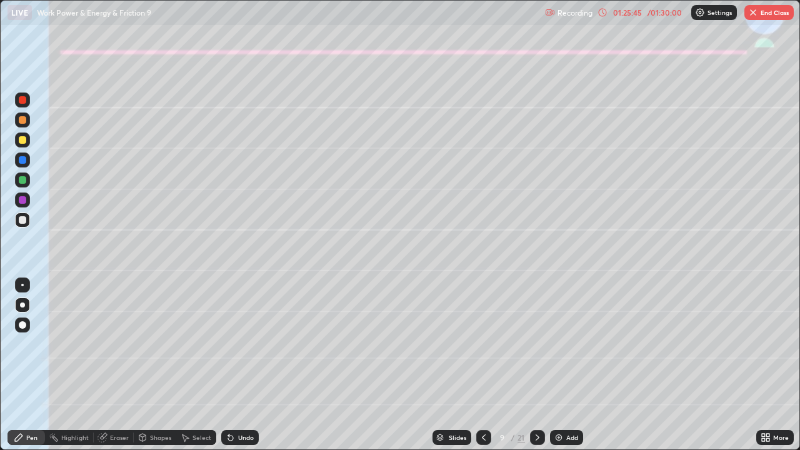
click at [121, 365] on div "Eraser" at bounding box center [119, 437] width 19 height 6
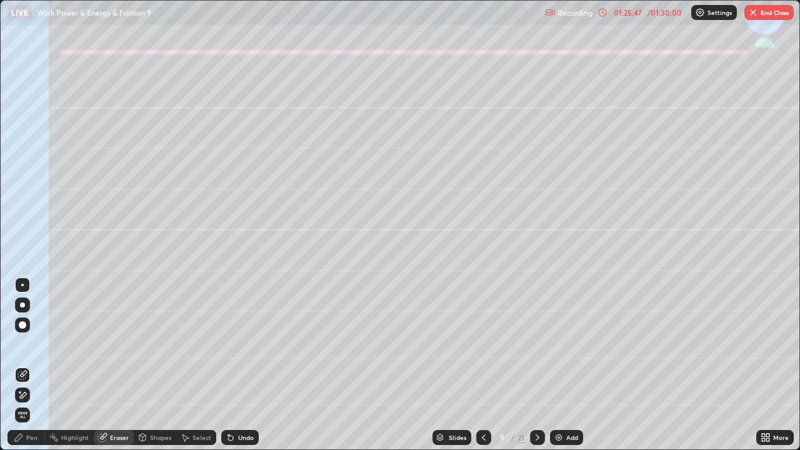
click at [36, 365] on div "Pen" at bounding box center [31, 437] width 11 height 6
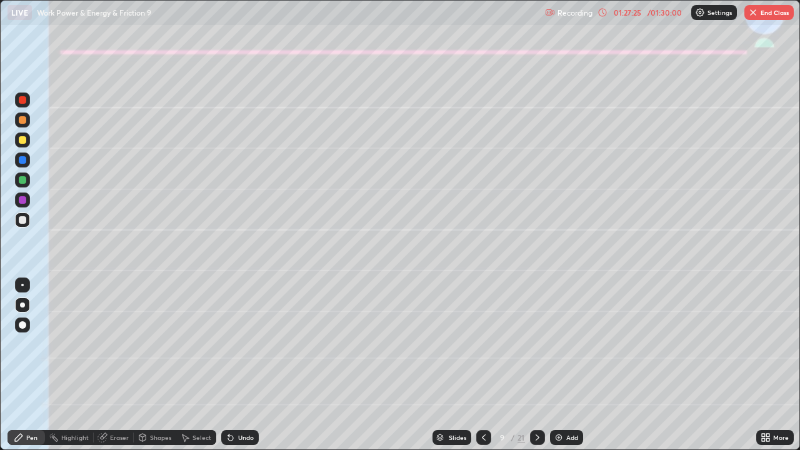
click at [770, 12] on button "End Class" at bounding box center [768, 12] width 49 height 15
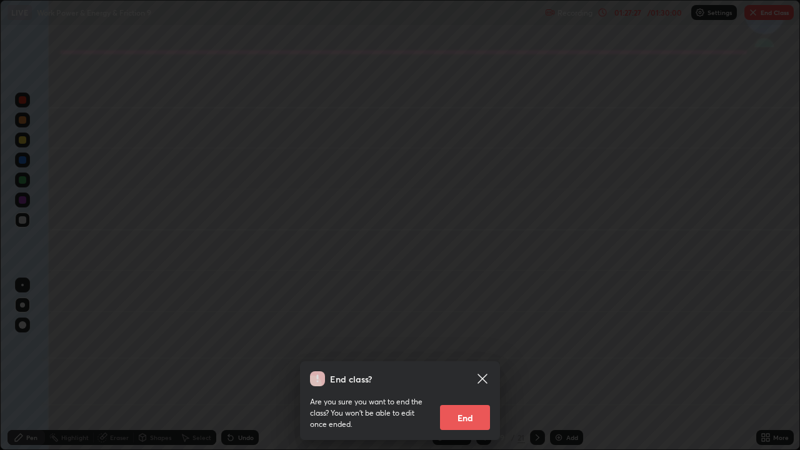
click at [473, 365] on button "End" at bounding box center [465, 417] width 50 height 25
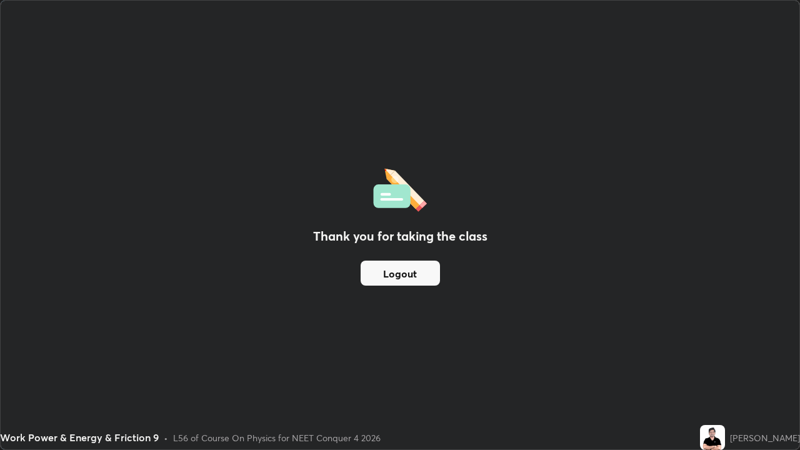
click at [422, 269] on button "Logout" at bounding box center [399, 273] width 79 height 25
click at [411, 283] on button "Logout" at bounding box center [399, 273] width 79 height 25
click at [406, 281] on button "Logout" at bounding box center [399, 273] width 79 height 25
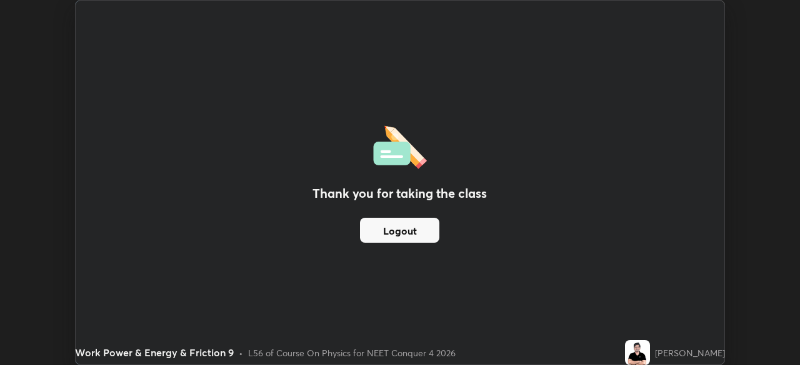
scroll to position [62105, 61671]
click at [25, 12] on div "Thank you for taking the class Logout Setting up your live class" at bounding box center [400, 182] width 800 height 365
